Goal: Task Accomplishment & Management: Manage account settings

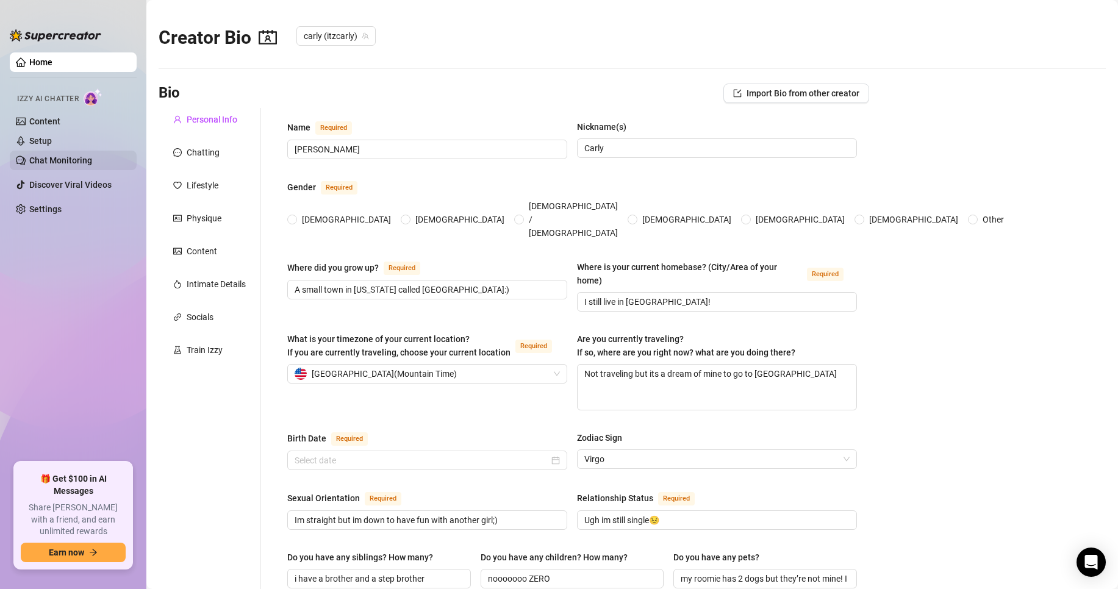
radio input "true"
type input "[DATE]"
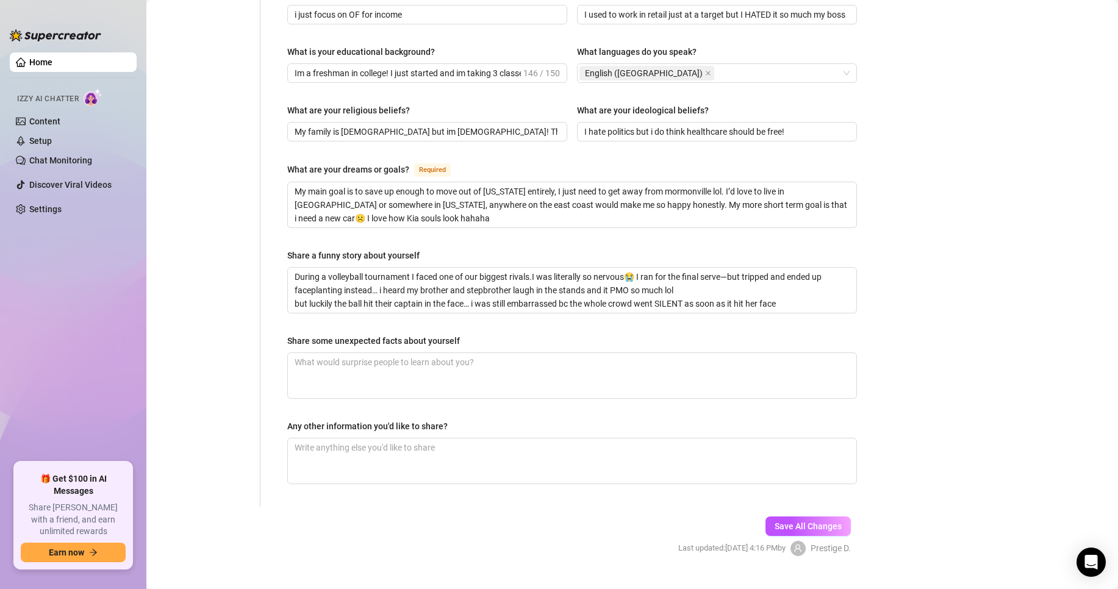
scroll to position [624, 0]
click at [60, 124] on link "Content" at bounding box center [44, 122] width 31 height 10
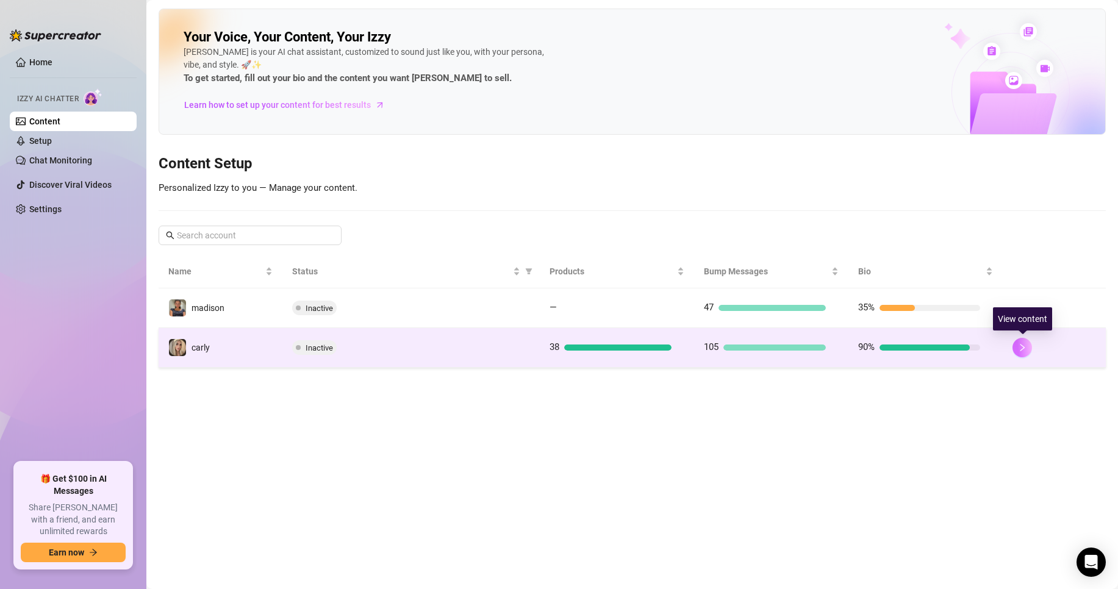
click at [1024, 354] on button "button" at bounding box center [1023, 348] width 20 height 20
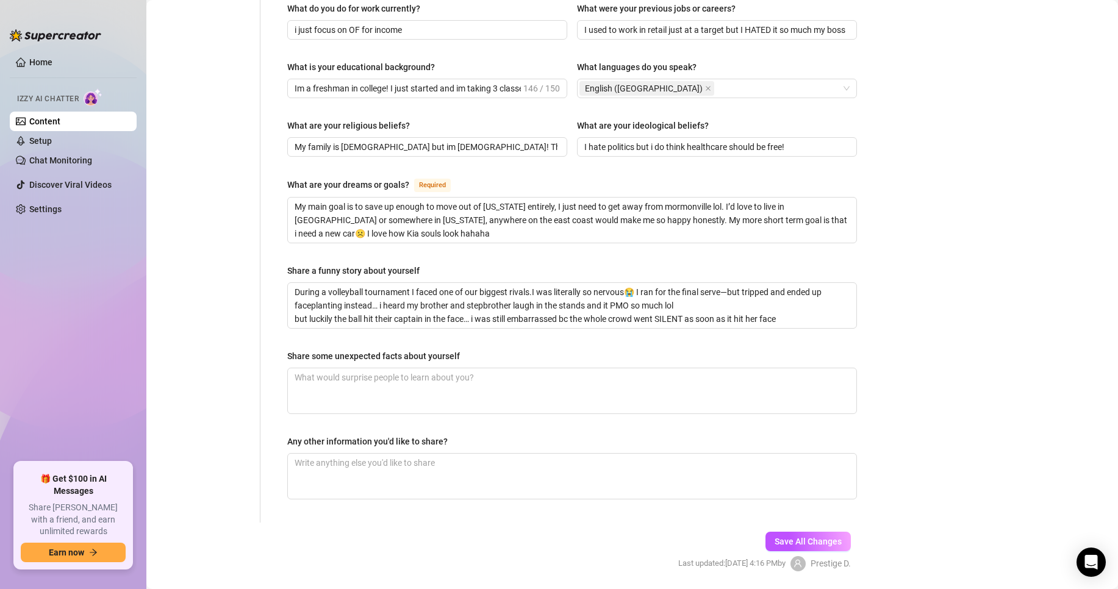
scroll to position [632, 0]
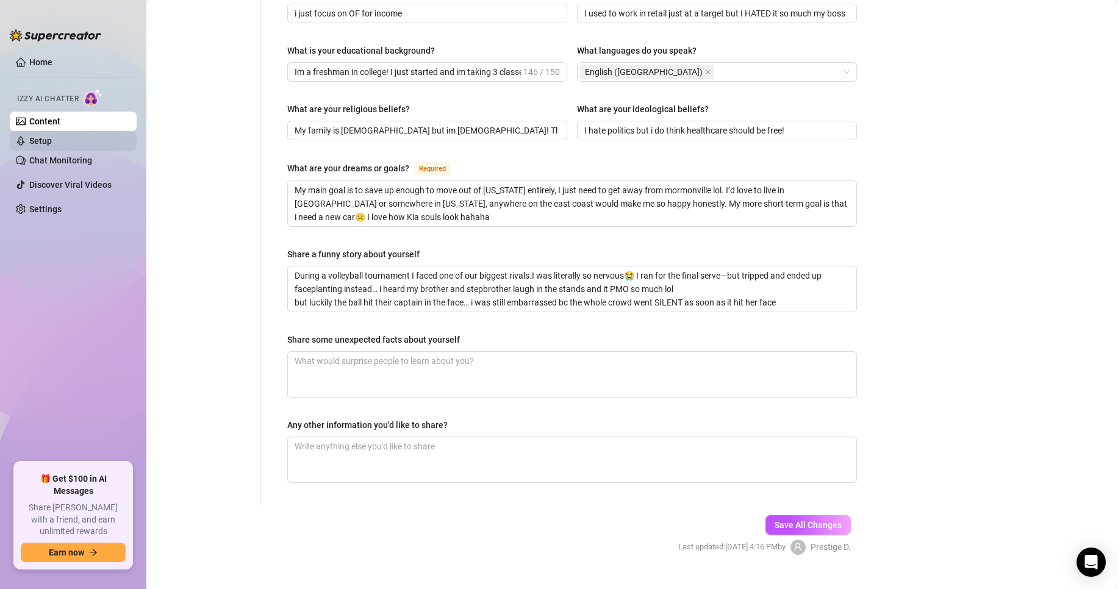
click at [52, 143] on link "Setup" at bounding box center [40, 141] width 23 height 10
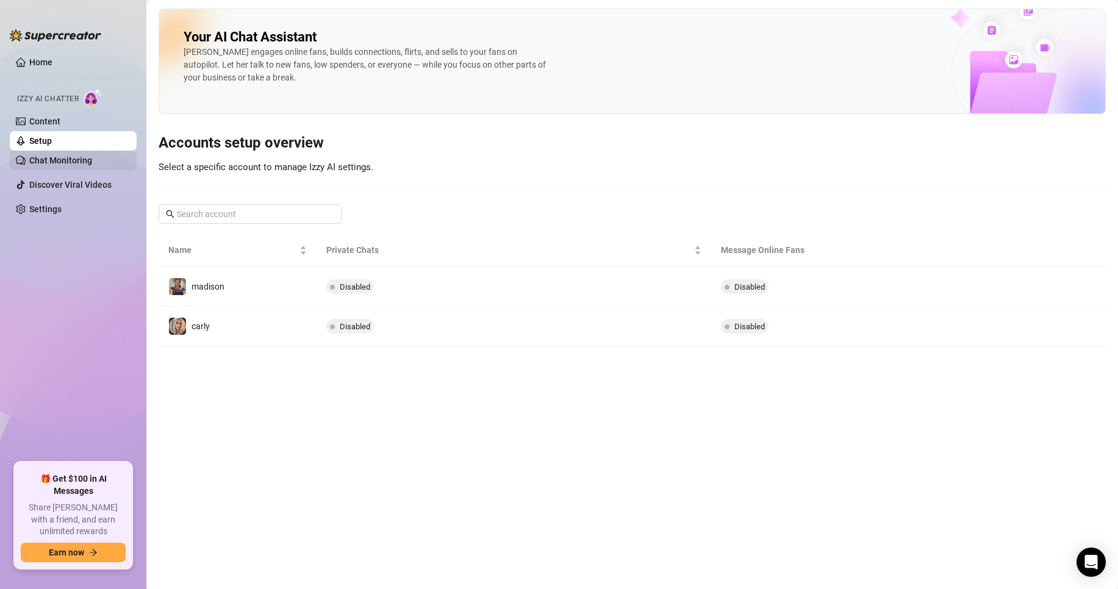
click at [87, 159] on link "Chat Monitoring" at bounding box center [60, 161] width 63 height 10
